Goal: Communication & Community: Answer question/provide support

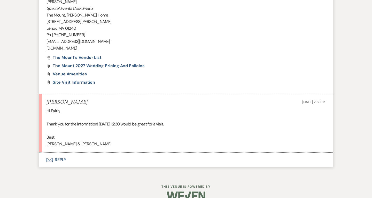
scroll to position [560, 0]
click at [72, 153] on button "Envelope Reply" at bounding box center [186, 160] width 294 height 14
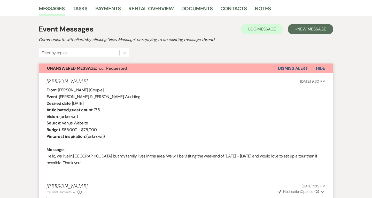
scroll to position [132, 0]
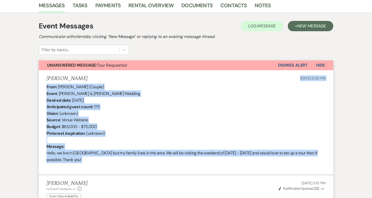
drag, startPoint x: 84, startPoint y: 162, endPoint x: 40, endPoint y: 79, distance: 94.4
click at [40, 79] on li "[PERSON_NAME] [DATE] 9:30 PM From : [PERSON_NAME] (Couple) Event : [PERSON_NAME…" at bounding box center [186, 122] width 294 height 105
copy li "[DATE] 9:30 PM From : [PERSON_NAME] (Couple) Event : [PERSON_NAME] & [PERSON_NA…"
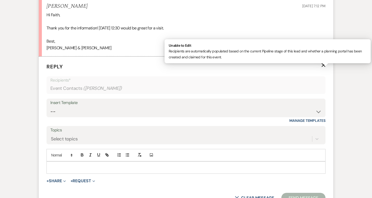
scroll to position [659, 0]
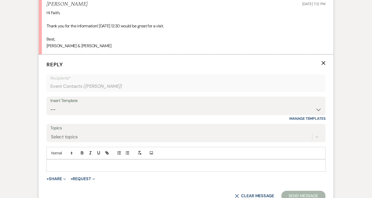
click at [96, 160] on div at bounding box center [186, 166] width 278 height 12
drag, startPoint x: 81, startPoint y: 39, endPoint x: 44, endPoint y: 36, distance: 36.8
click at [44, 36] on li "[PERSON_NAME] [DATE] 7:12 PM Hi [PERSON_NAME], Thank you for the information! […" at bounding box center [186, 25] width 294 height 59
copy p "[PERSON_NAME] & [PERSON_NAME]"
click at [86, 163] on p at bounding box center [186, 166] width 271 height 6
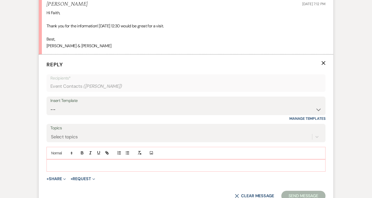
paste div
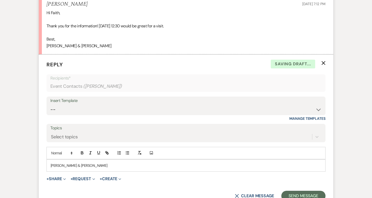
click at [66, 163] on span "[PERSON_NAME] & [PERSON_NAME]" at bounding box center [79, 165] width 57 height 5
click at [50, 160] on div "[PERSON_NAME] and [PERSON_NAME]" at bounding box center [186, 166] width 278 height 12
click at [123, 160] on div "Hi [PERSON_NAME] and [PERSON_NAME]" at bounding box center [186, 166] width 278 height 12
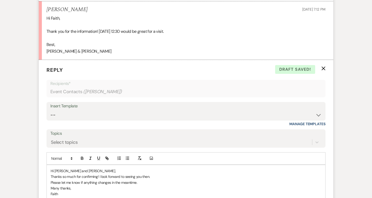
scroll to position [681, 0]
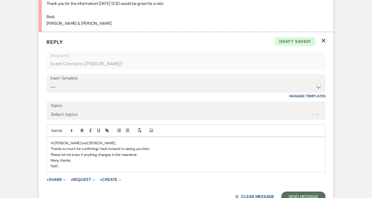
click at [162, 146] on p "Thanks so much for confirming! I look forward to seeing you then." at bounding box center [186, 149] width 271 height 6
click at [292, 192] on button "Send Message" at bounding box center [303, 197] width 44 height 10
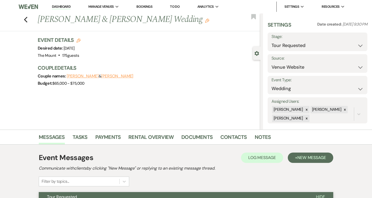
scroll to position [0, 0]
select select "4"
click at [348, 44] on button "Save" at bounding box center [357, 42] width 20 height 10
